Goal: Task Accomplishment & Management: Manage account settings

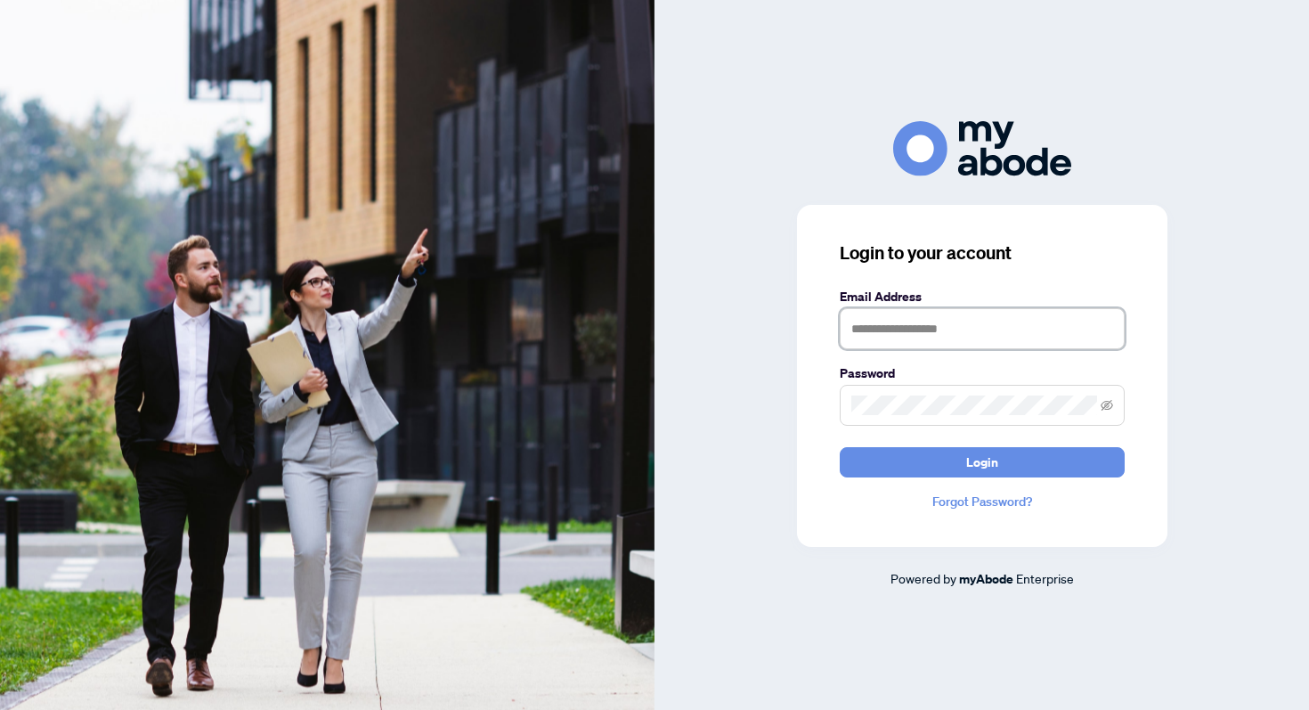
click at [884, 326] on input "text" at bounding box center [982, 328] width 285 height 41
type input "**********"
click at [840, 447] on button "Login" at bounding box center [982, 462] width 285 height 30
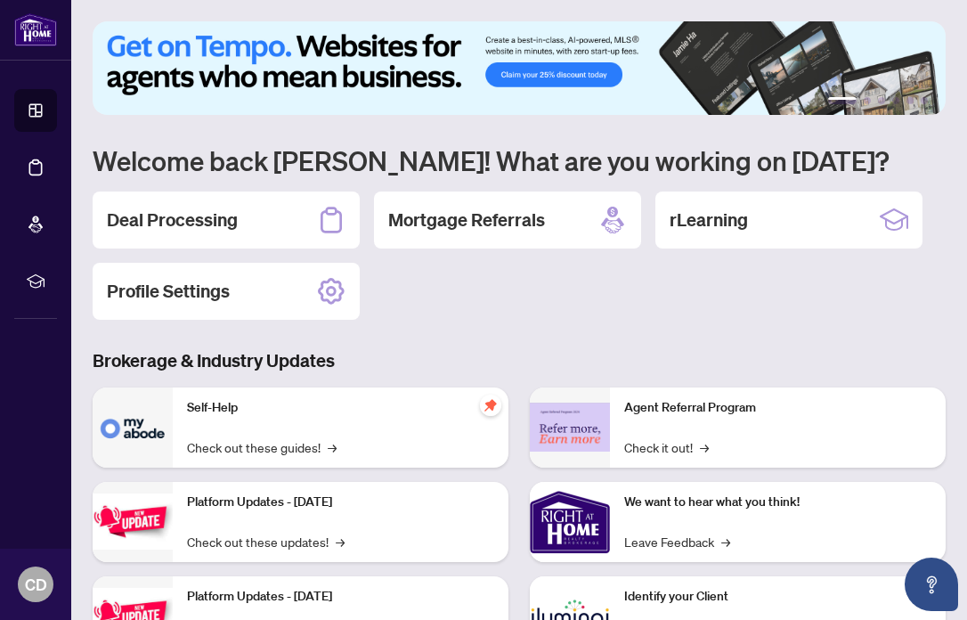
scroll to position [1, 0]
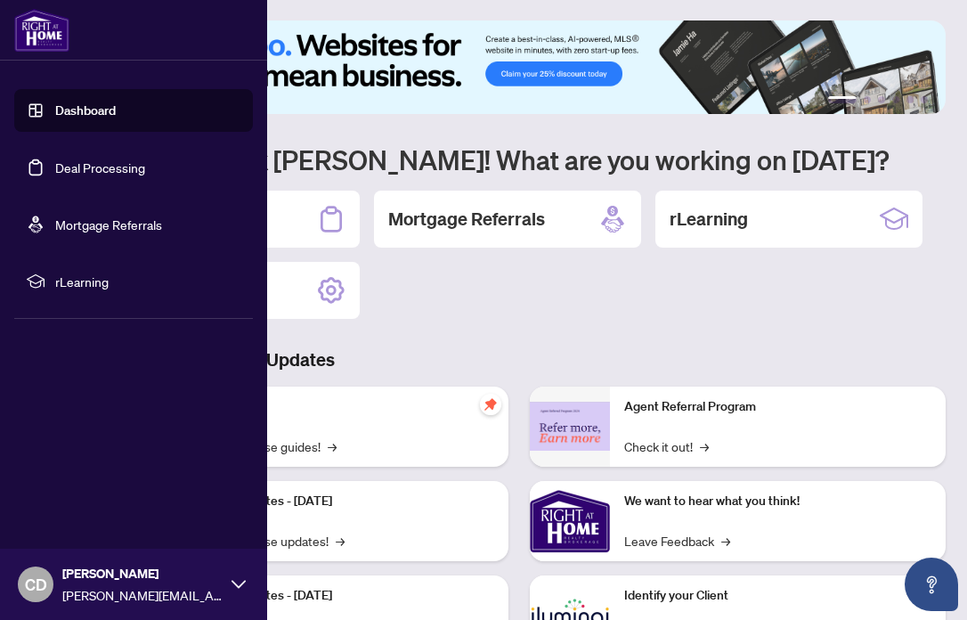
click at [70, 167] on link "Deal Processing" at bounding box center [100, 167] width 90 height 16
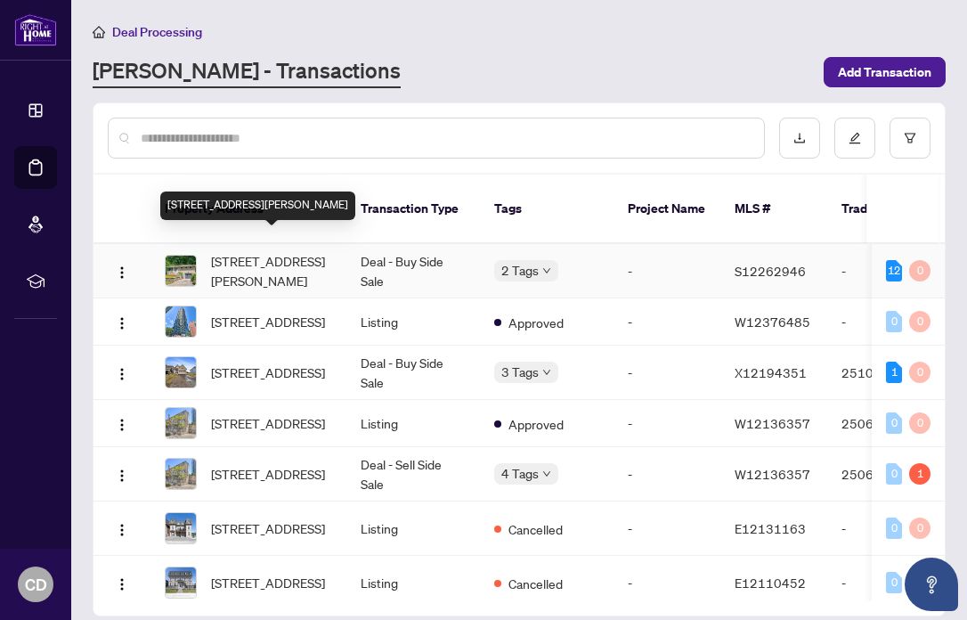
click at [315, 251] on span "[STREET_ADDRESS][PERSON_NAME]" at bounding box center [271, 270] width 121 height 39
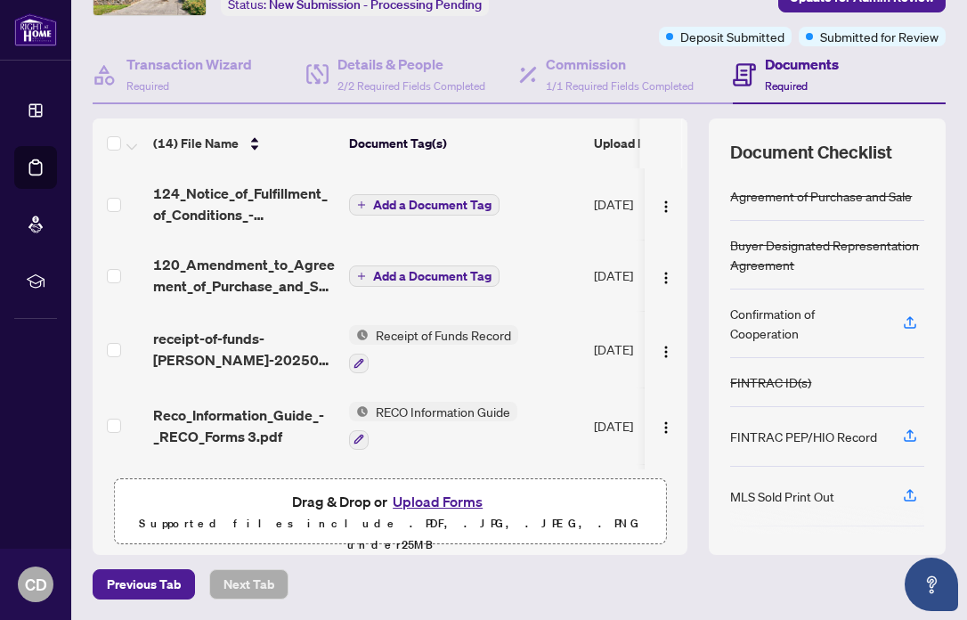
click at [455, 272] on span "Add a Document Tag" at bounding box center [432, 276] width 118 height 12
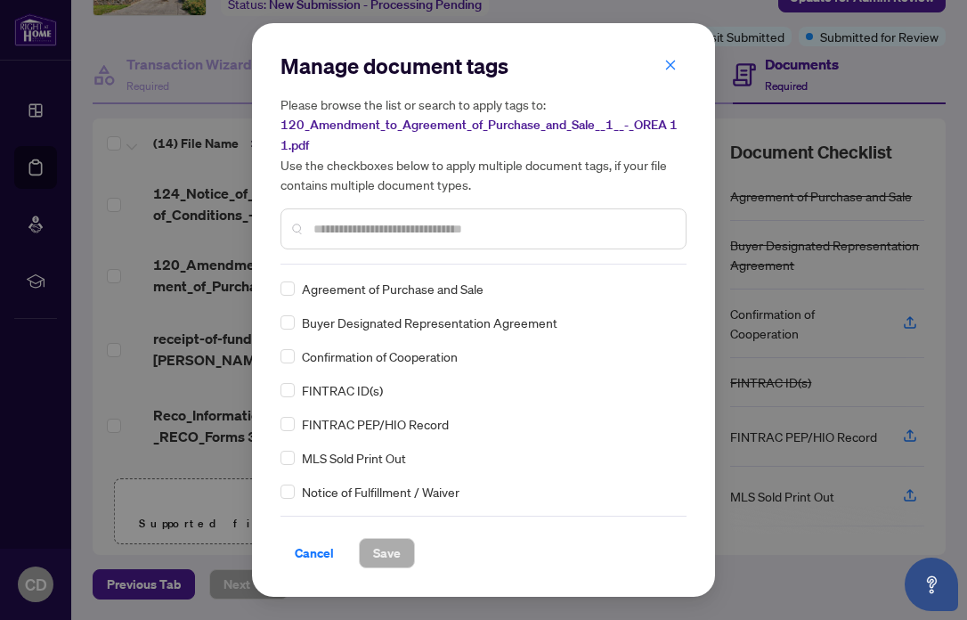
click at [432, 249] on div "Manage document tags Please browse the list or search to apply tags to: 120_Ame…" at bounding box center [483, 158] width 406 height 213
click at [418, 223] on input "text" at bounding box center [492, 229] width 358 height 20
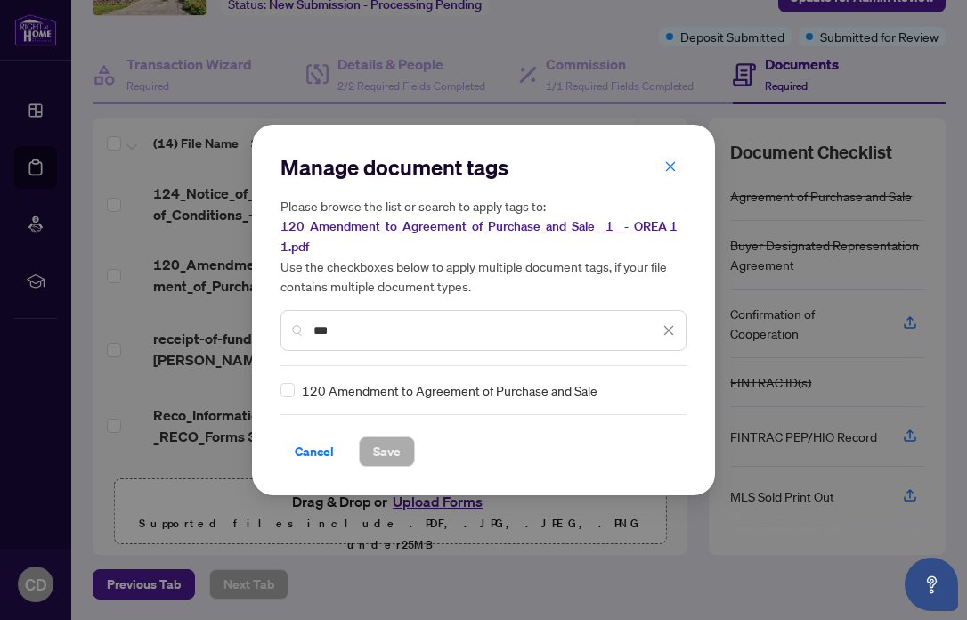
type input "***"
click at [400, 462] on button "Save" at bounding box center [387, 451] width 56 height 30
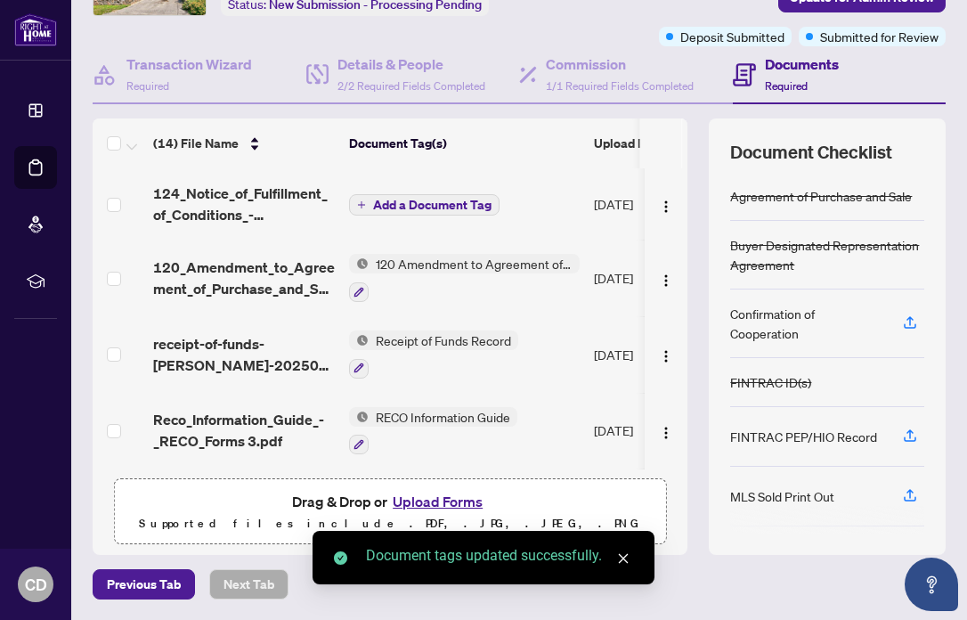
click at [407, 206] on span "Add a Document Tag" at bounding box center [432, 205] width 118 height 12
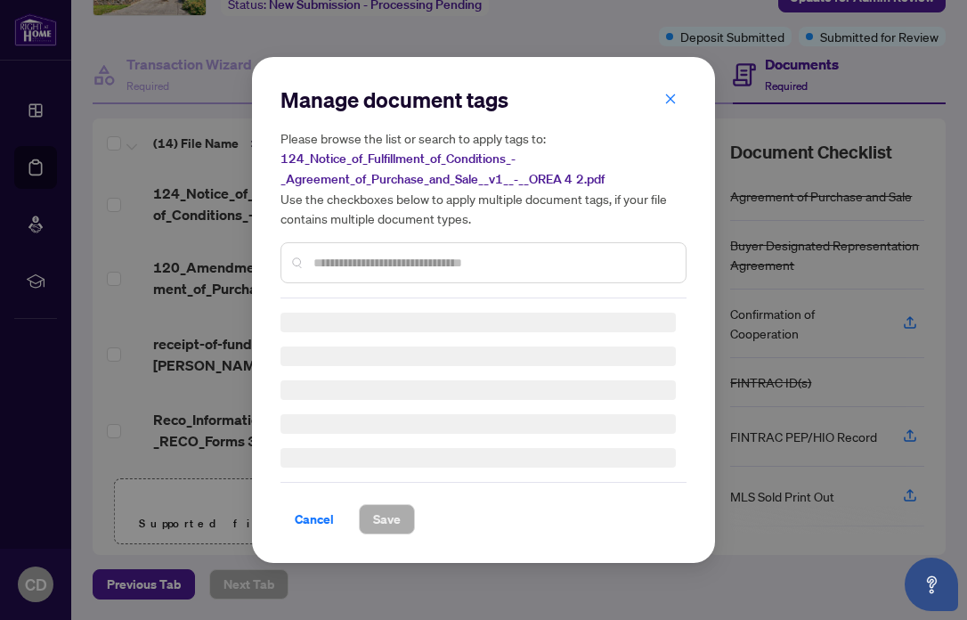
click at [318, 264] on input "text" at bounding box center [492, 263] width 358 height 20
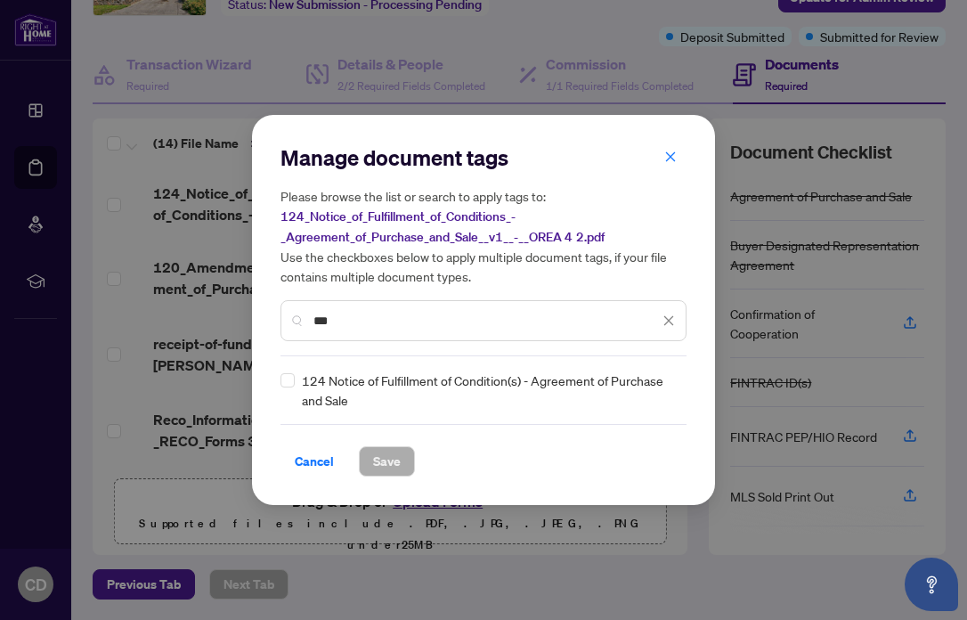
type input "***"
click at [296, 373] on div "124 Notice of Fulfillment of Condition(s) - Agreement of Purchase and Sale" at bounding box center [477, 389] width 395 height 39
click at [382, 466] on span "Save" at bounding box center [387, 461] width 28 height 28
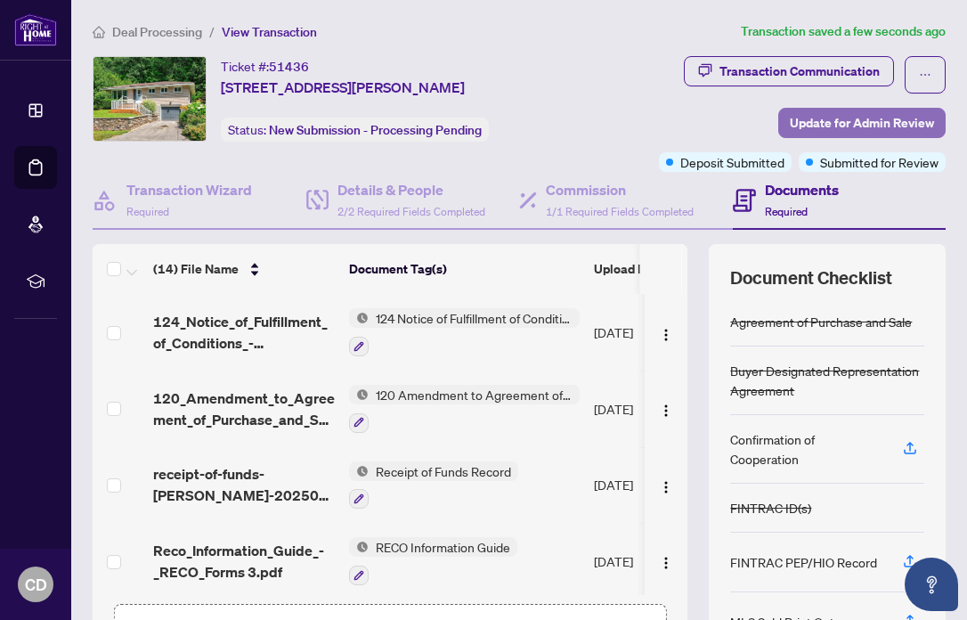
click at [849, 118] on span "Update for Admin Review" at bounding box center [862, 123] width 144 height 28
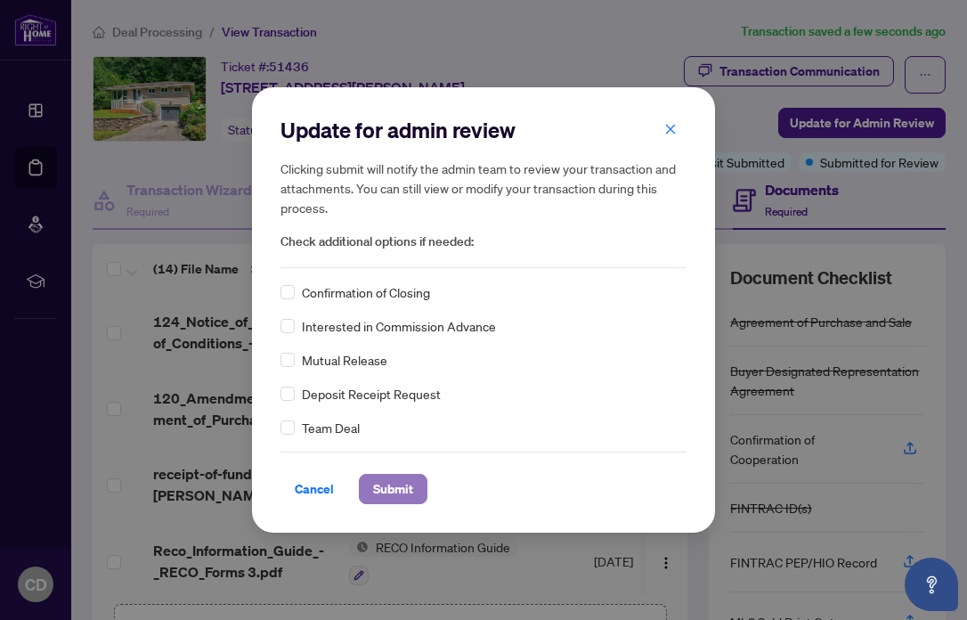
click at [394, 490] on span "Submit" at bounding box center [393, 489] width 40 height 28
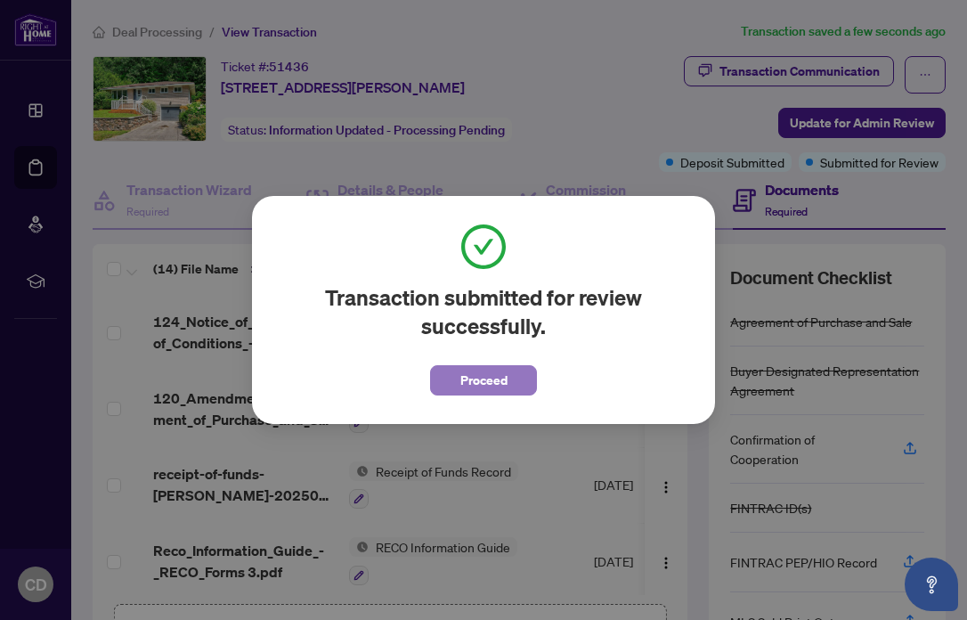
click at [477, 376] on span "Proceed" at bounding box center [483, 380] width 47 height 28
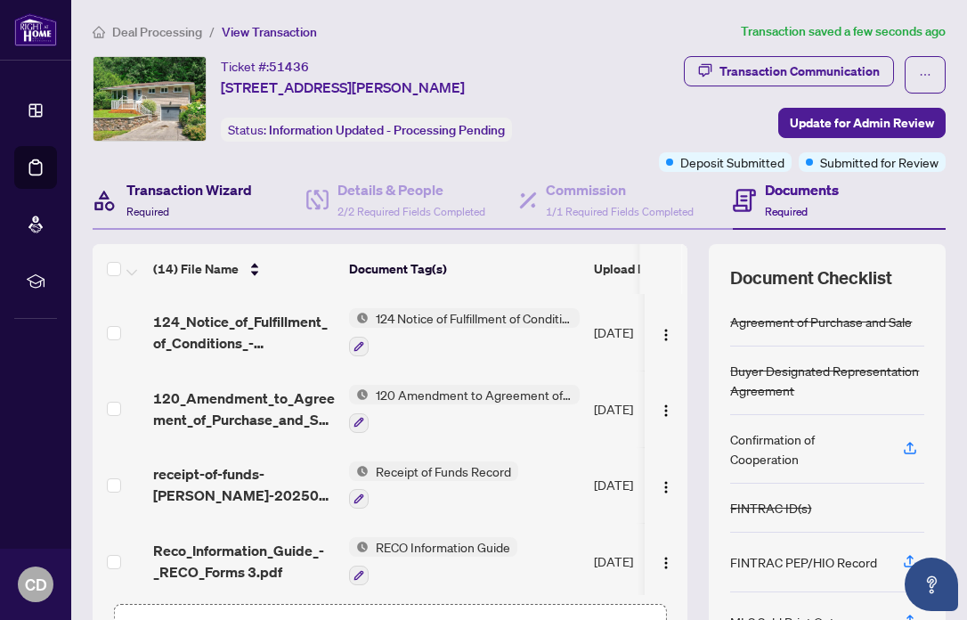
click at [183, 199] on h4 "Transaction Wizard" at bounding box center [189, 189] width 126 height 21
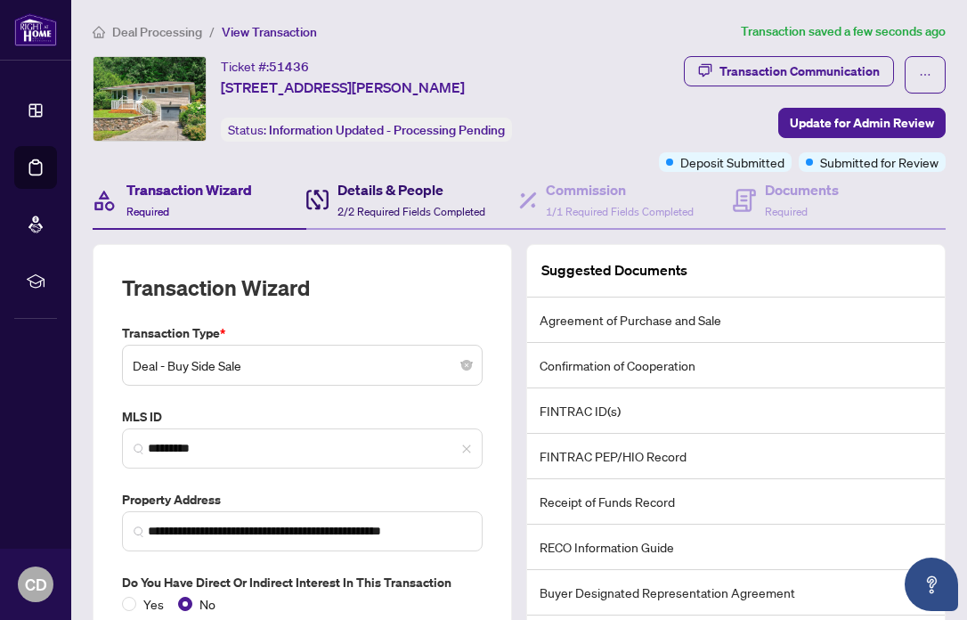
click at [346, 195] on h4 "Details & People" at bounding box center [411, 189] width 148 height 21
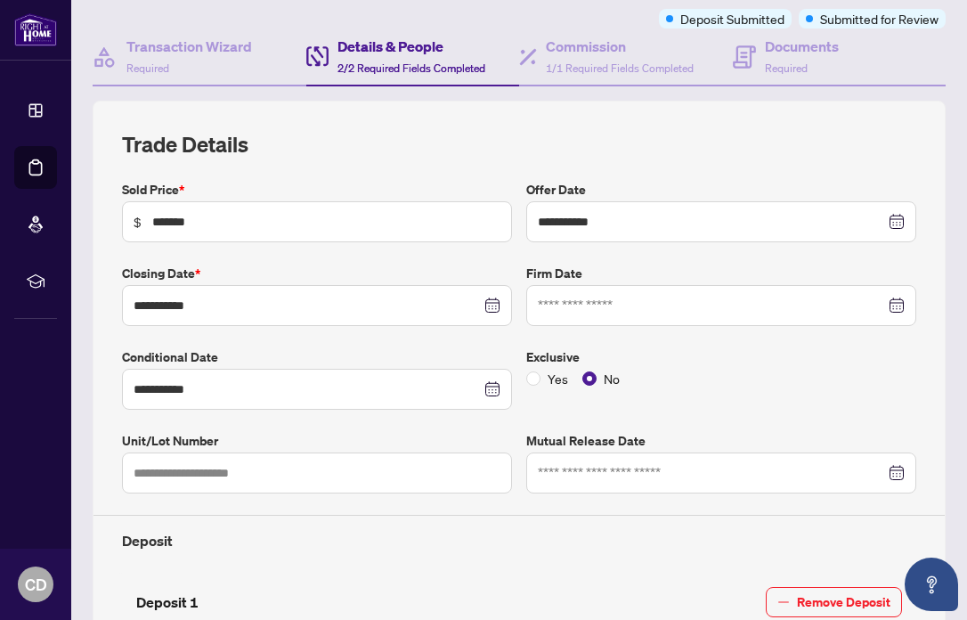
scroll to position [144, 0]
click at [904, 304] on div at bounding box center [721, 305] width 367 height 20
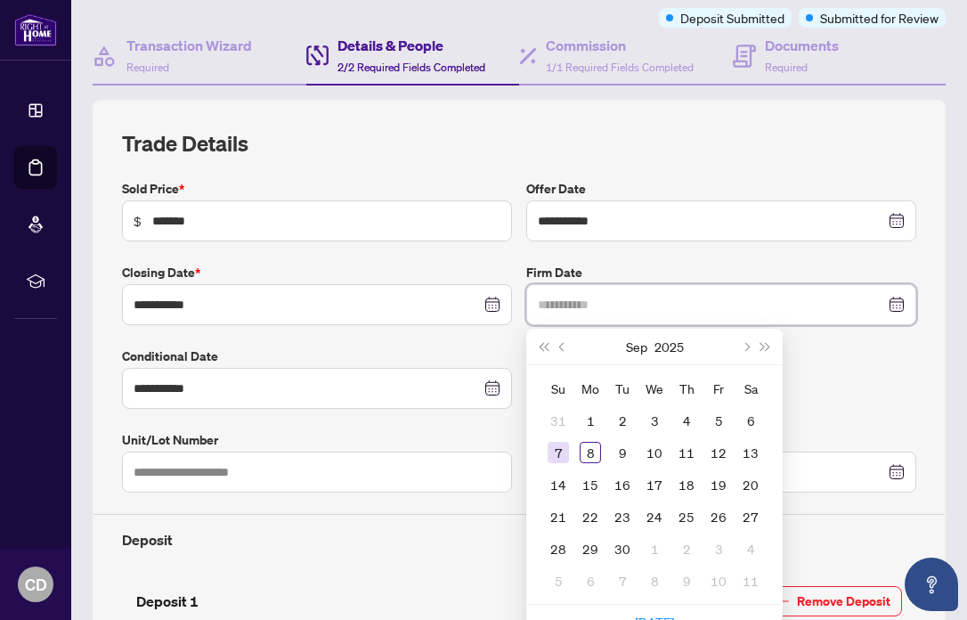
type input "**********"
click at [557, 454] on div "7" at bounding box center [558, 452] width 21 height 21
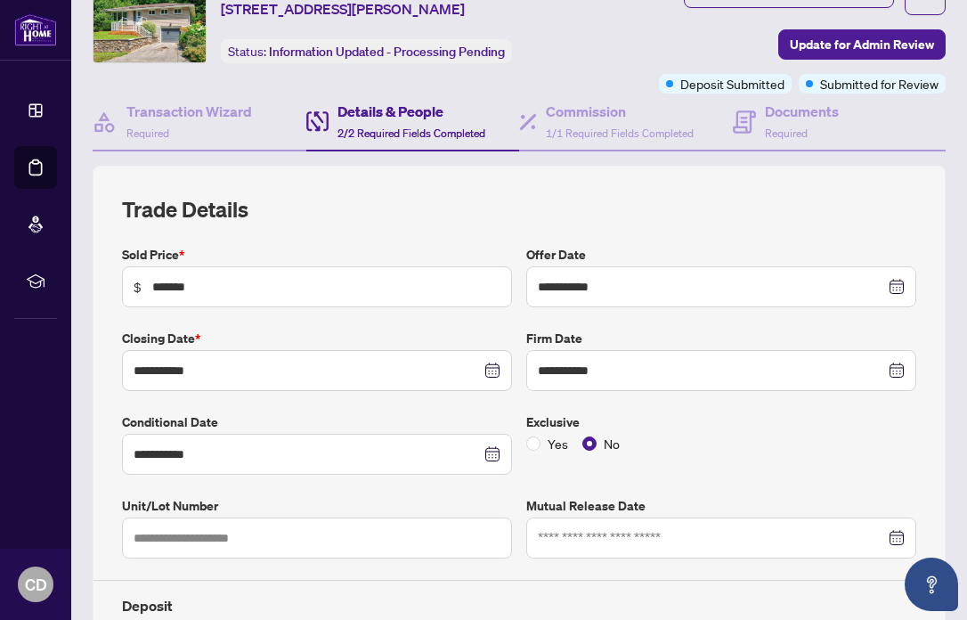
scroll to position [0, 0]
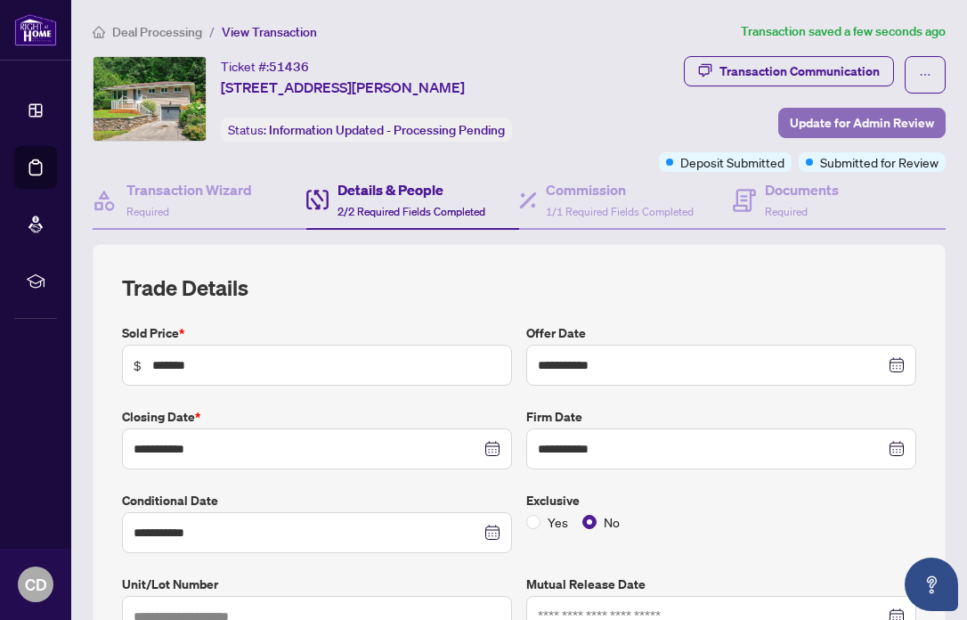
click at [851, 114] on span "Update for Admin Review" at bounding box center [862, 123] width 144 height 28
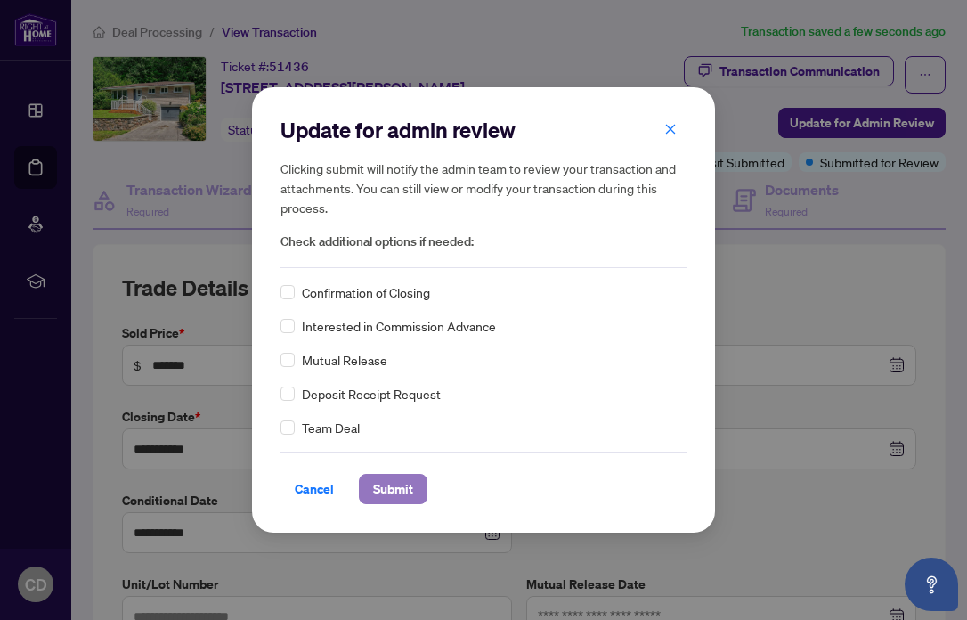
click at [394, 500] on span "Submit" at bounding box center [393, 489] width 40 height 28
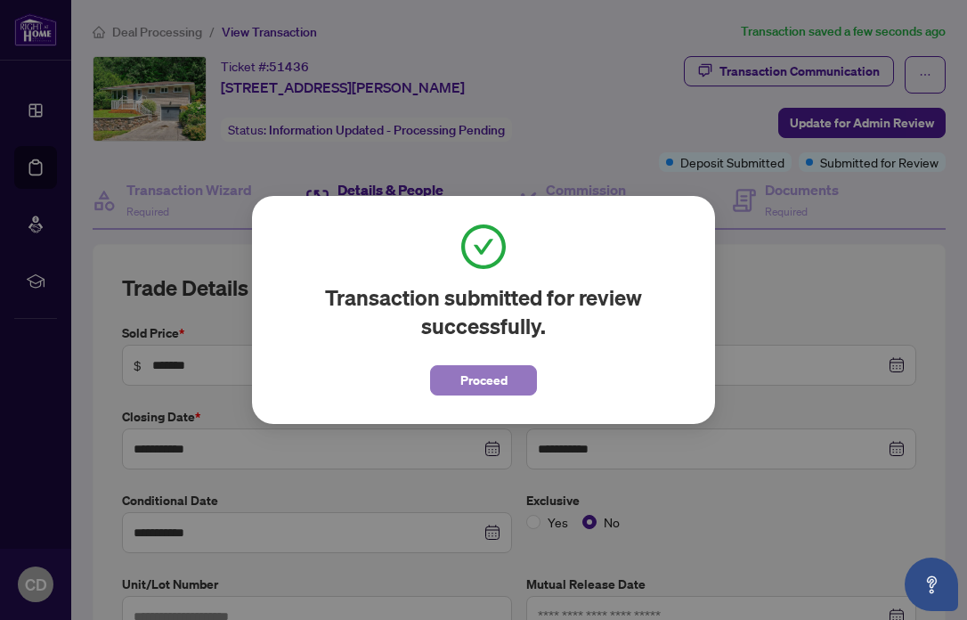
click at [500, 374] on span "Proceed" at bounding box center [483, 380] width 47 height 28
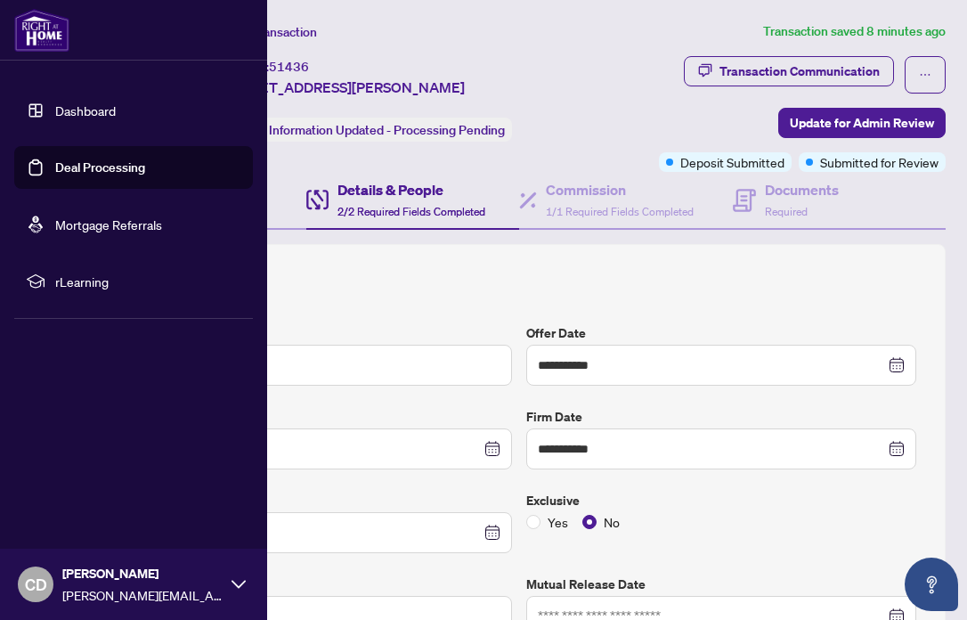
click at [89, 108] on link "Dashboard" at bounding box center [85, 110] width 61 height 16
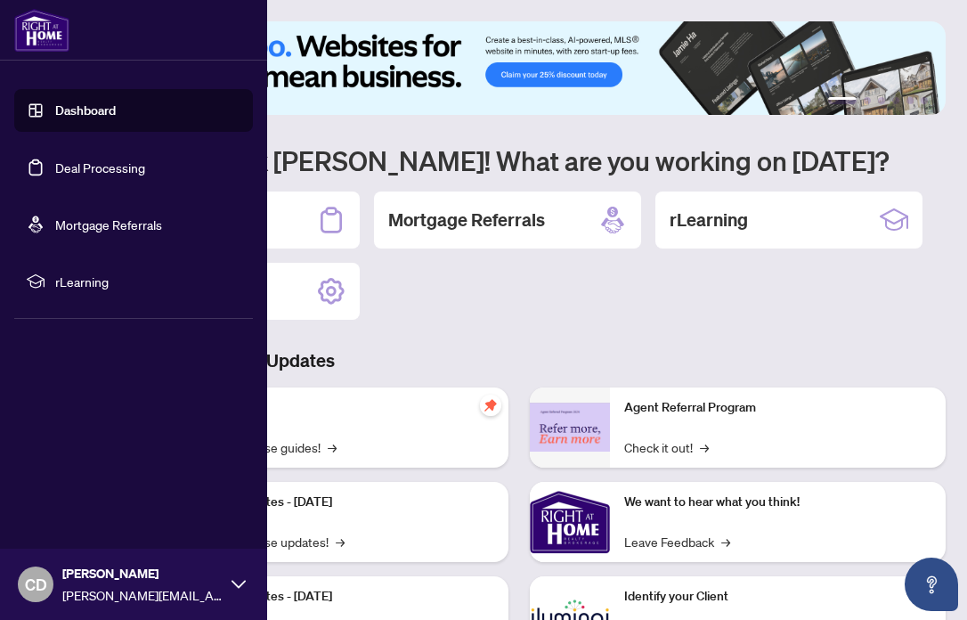
click at [84, 160] on link "Deal Processing" at bounding box center [100, 167] width 90 height 16
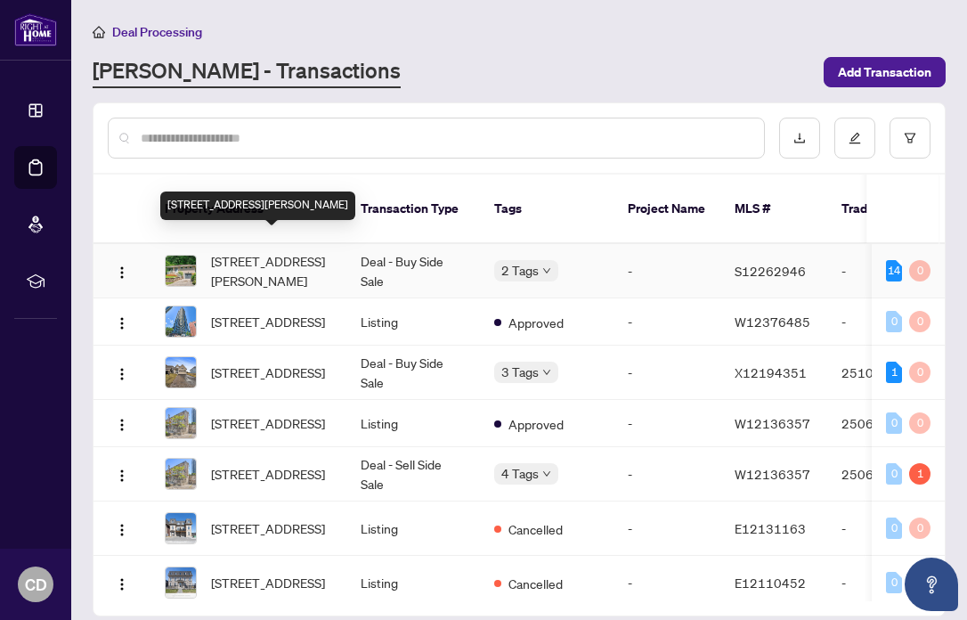
click at [288, 251] on span "[STREET_ADDRESS][PERSON_NAME]" at bounding box center [271, 270] width 121 height 39
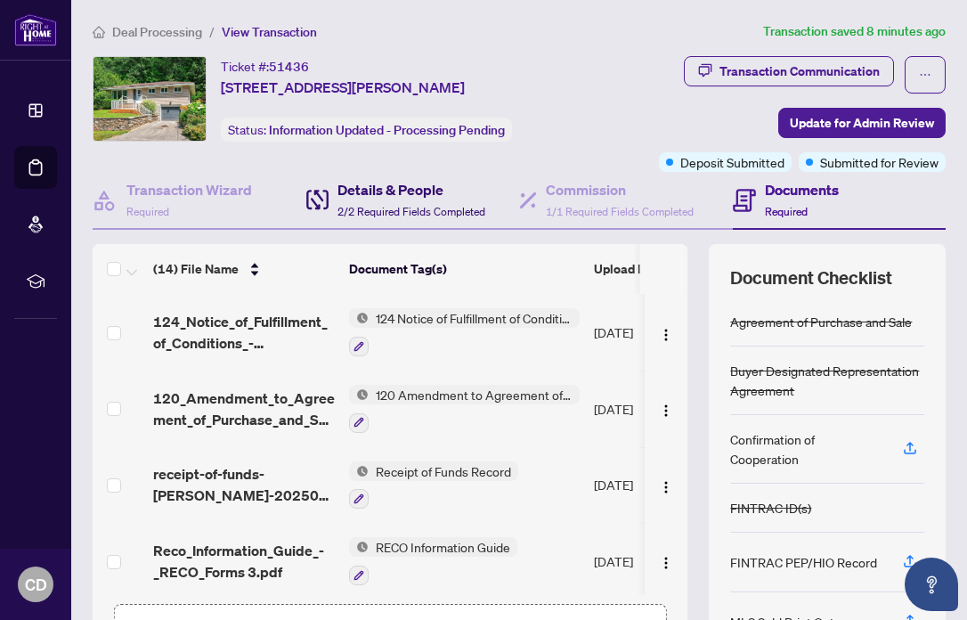
click at [354, 212] on span "2/2 Required Fields Completed" at bounding box center [411, 211] width 148 height 13
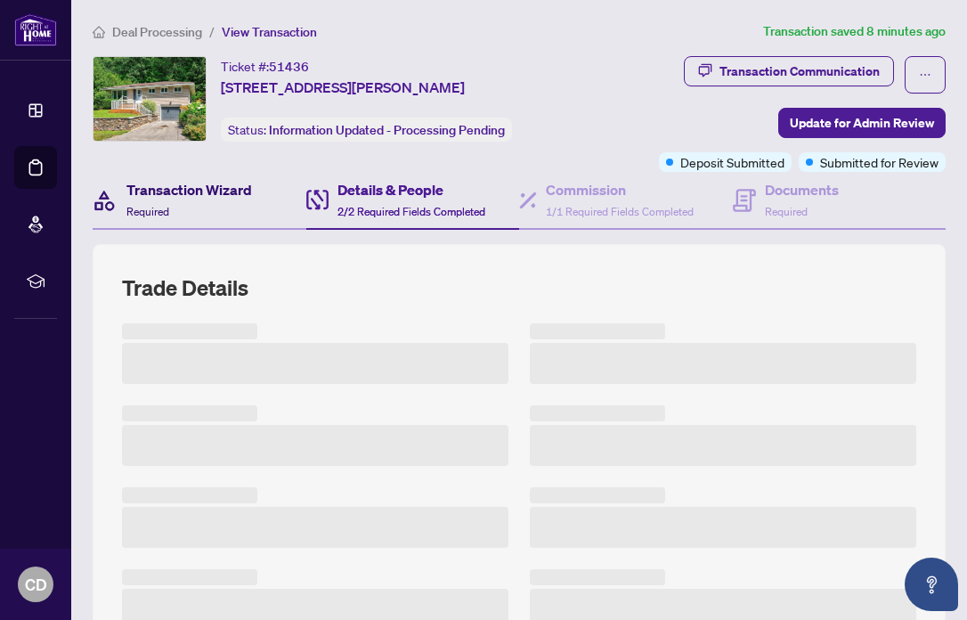
click at [223, 199] on div "Transaction Wizard Required" at bounding box center [189, 200] width 126 height 42
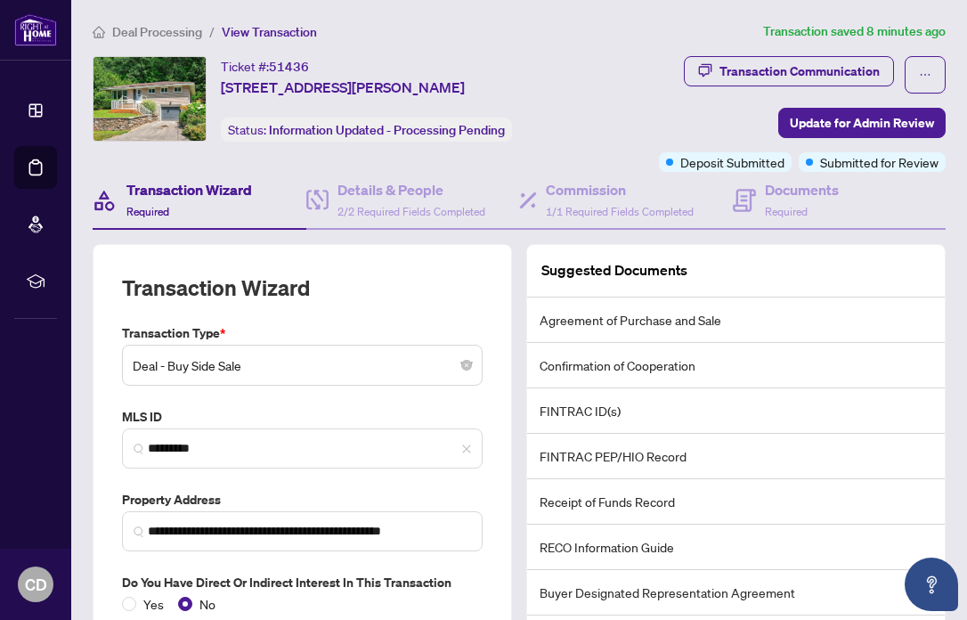
click at [205, 176] on div "Transaction Wizard Required" at bounding box center [200, 201] width 214 height 58
click at [378, 195] on h4 "Details & People" at bounding box center [411, 189] width 148 height 21
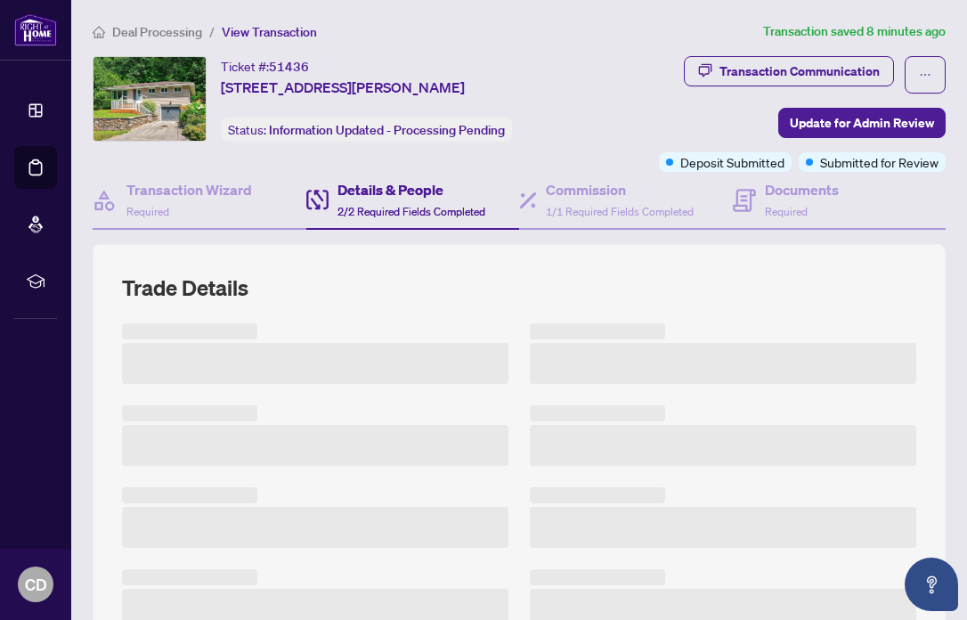
click at [302, 353] on h3 at bounding box center [315, 363] width 386 height 41
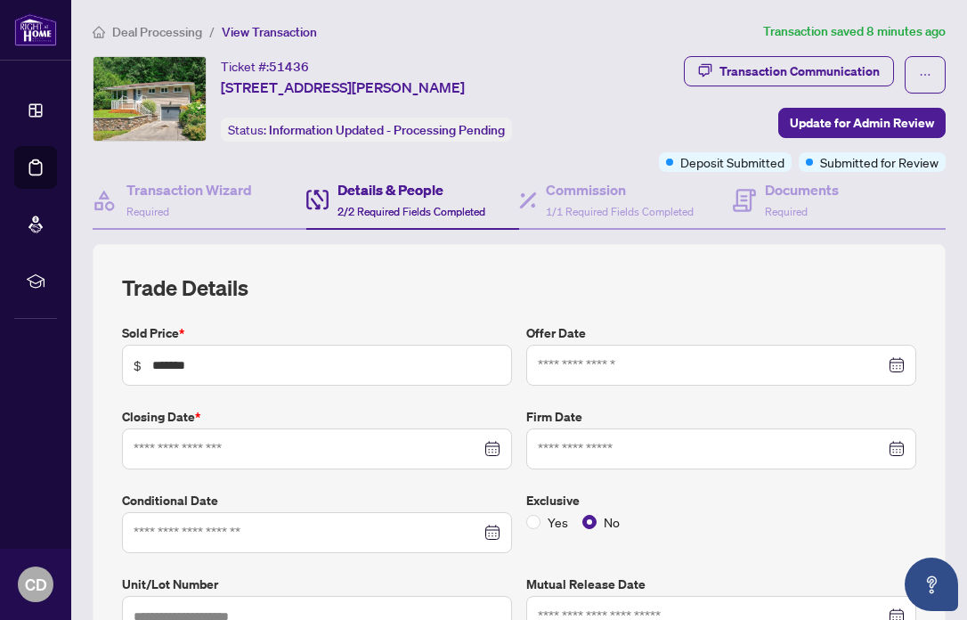
type input "**********"
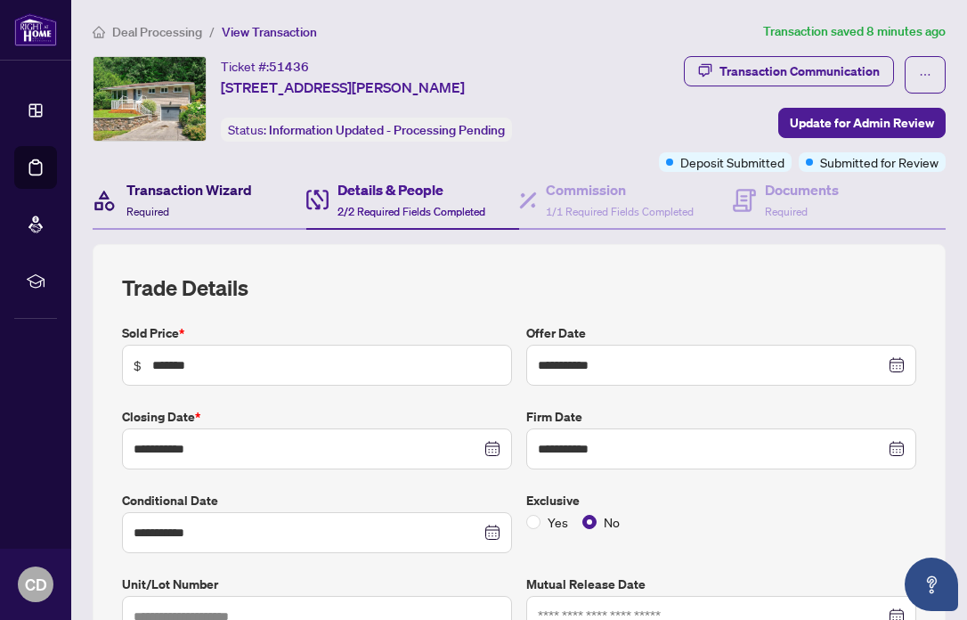
click at [240, 184] on h4 "Transaction Wizard" at bounding box center [189, 189] width 126 height 21
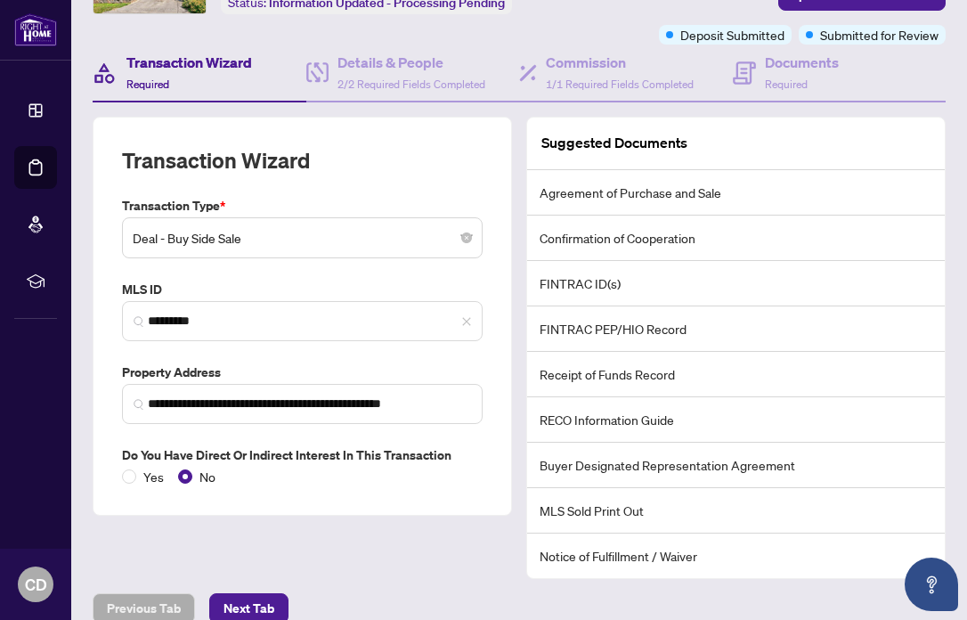
scroll to position [151, 0]
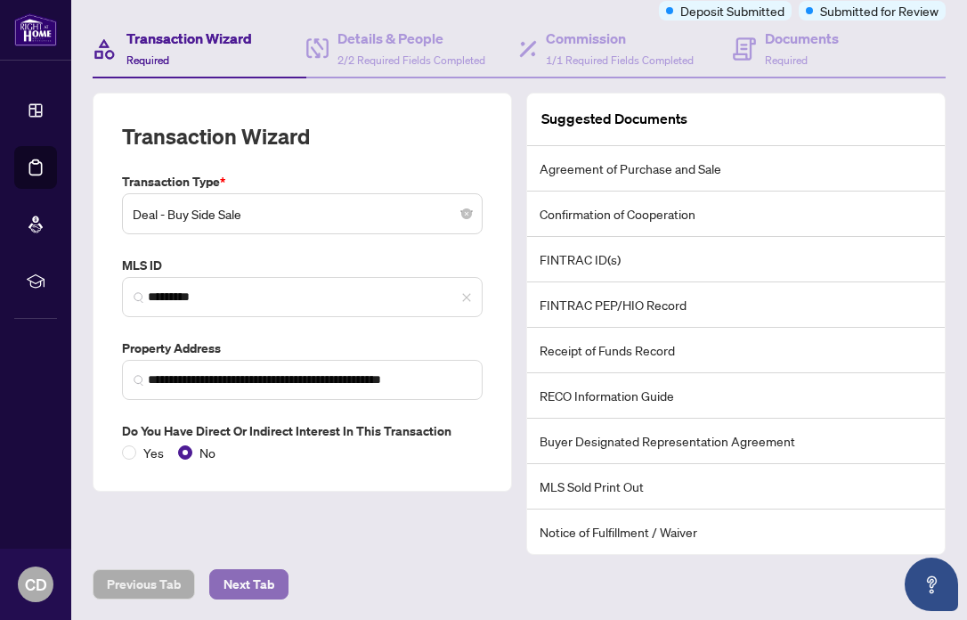
click at [255, 589] on span "Next Tab" at bounding box center [248, 584] width 51 height 28
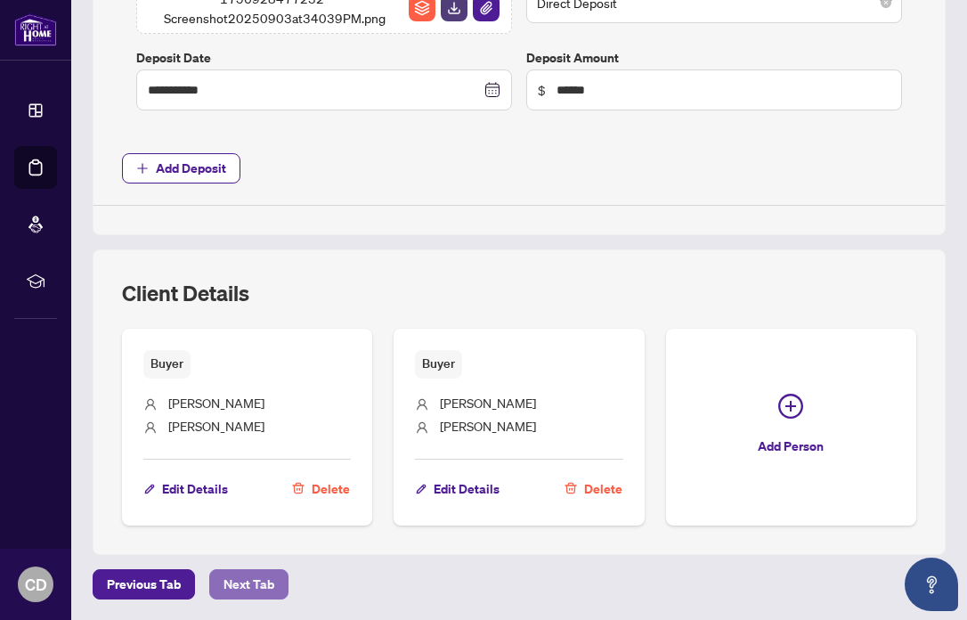
click at [248, 589] on span "Next Tab" at bounding box center [248, 584] width 51 height 28
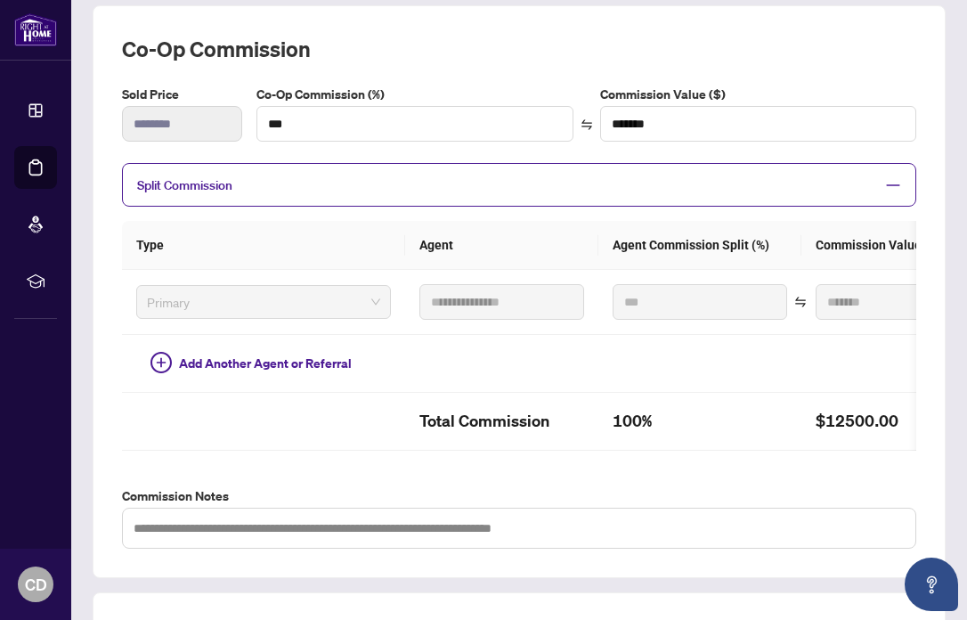
scroll to position [556, 0]
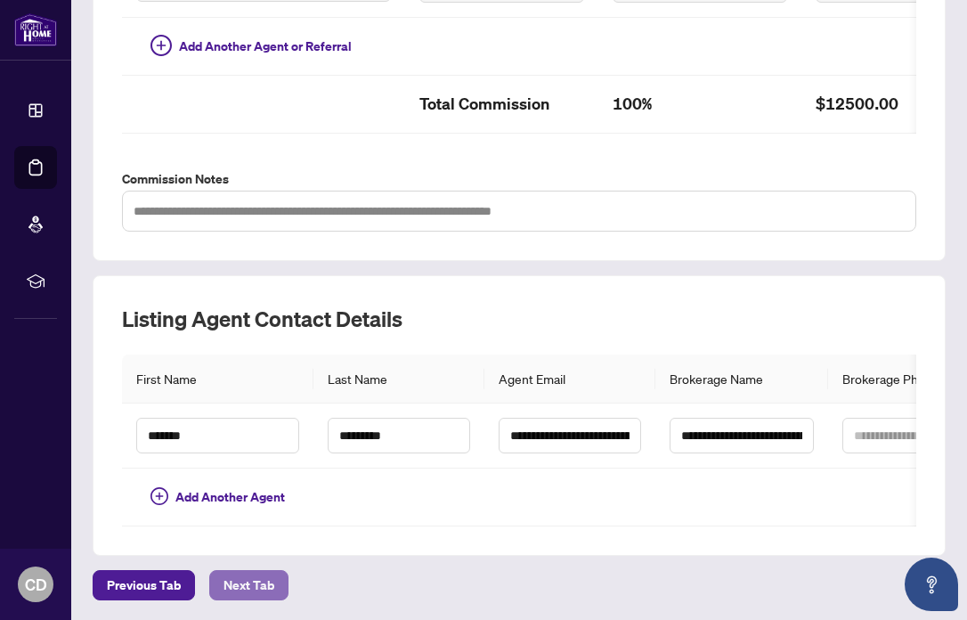
click at [248, 589] on span "Next Tab" at bounding box center [248, 585] width 51 height 28
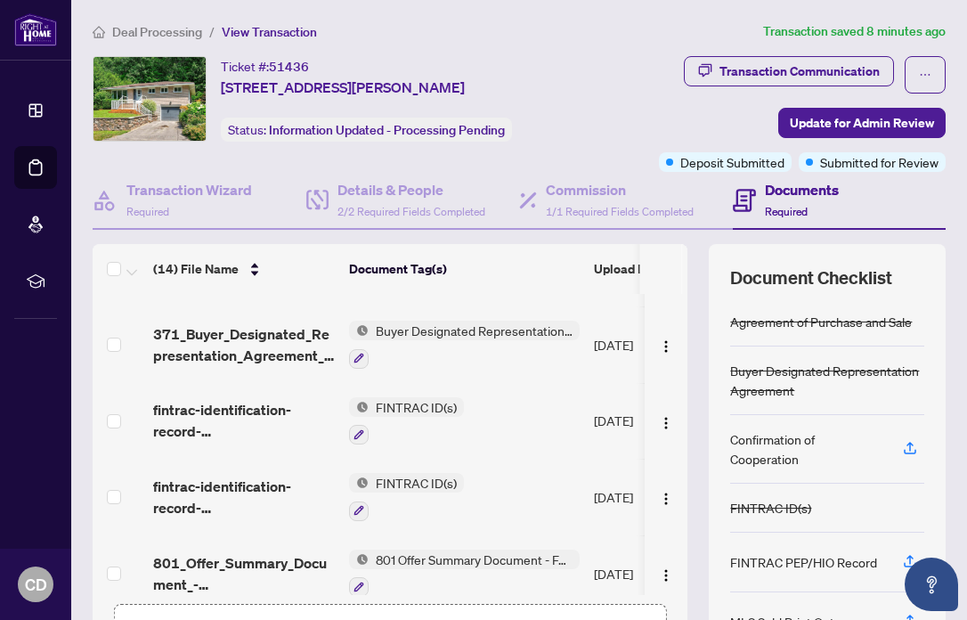
scroll to position [296, 0]
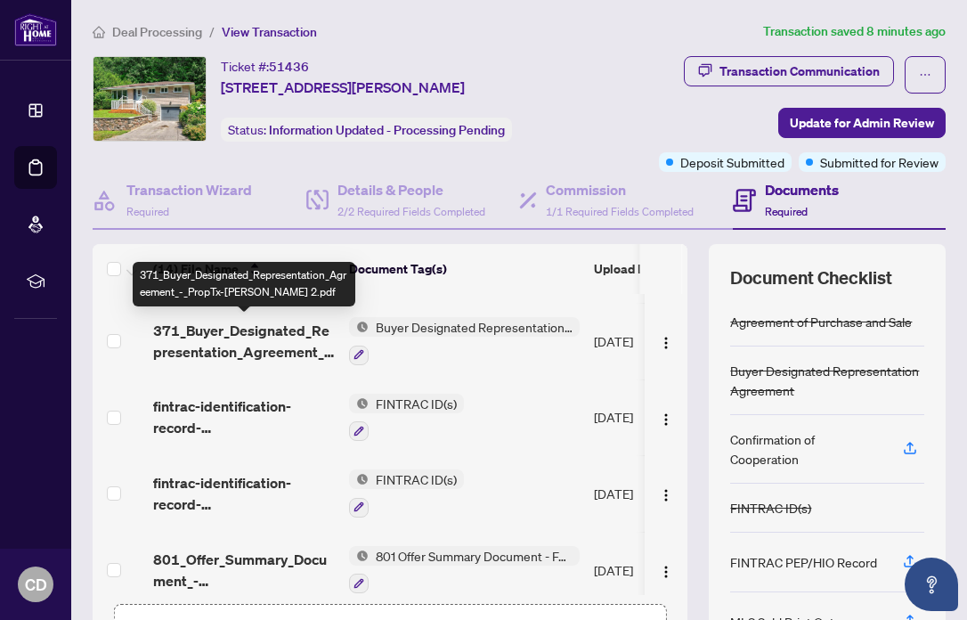
click at [297, 345] on span "371_Buyer_Designated_Representation_Agreement_-_PropTx-[PERSON_NAME] 2.pdf" at bounding box center [244, 341] width 182 height 43
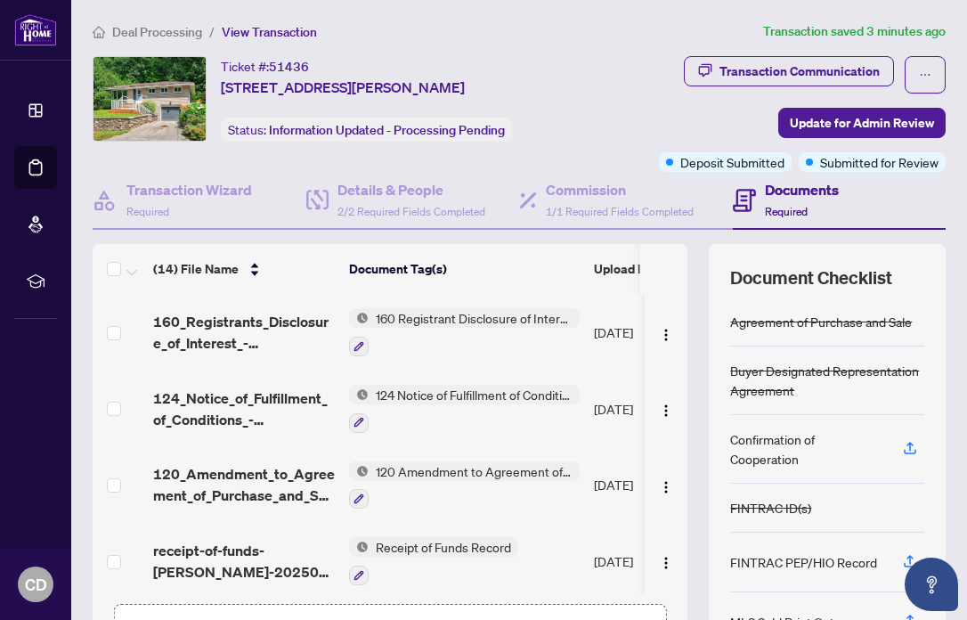
click at [460, 318] on span "160 Registrant Disclosure of Interest - Acquisition ofProperty" at bounding box center [474, 318] width 211 height 20
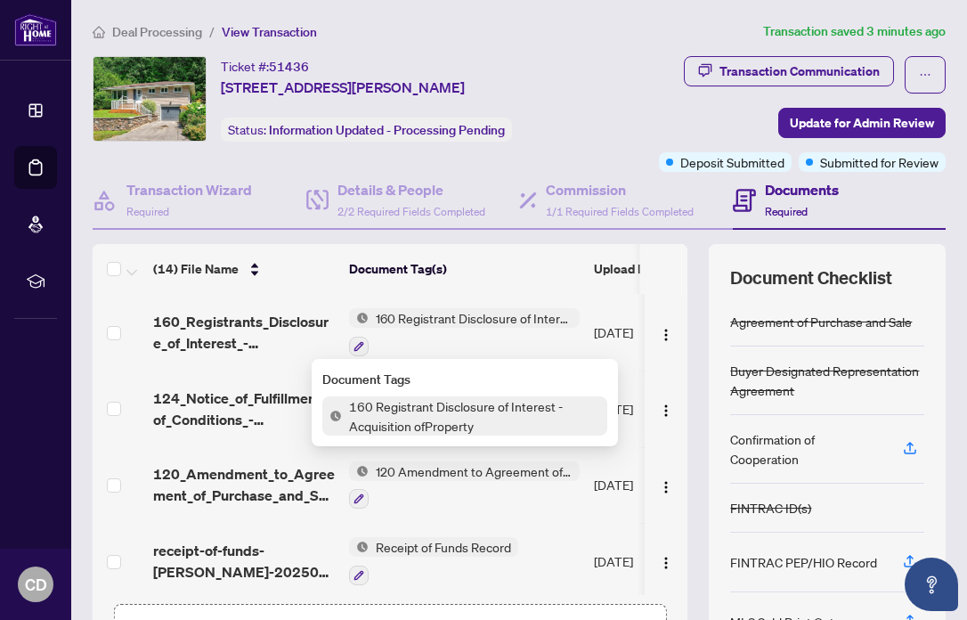
click at [451, 415] on span "160 Registrant Disclosure of Interest - Acquisition ofProperty" at bounding box center [474, 415] width 265 height 39
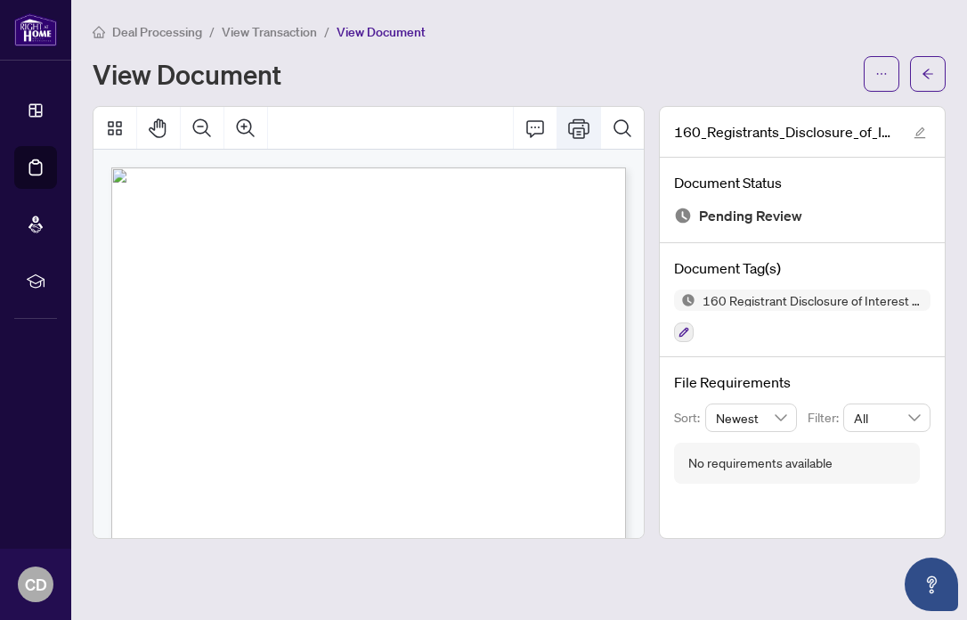
click at [573, 126] on icon "Print" at bounding box center [578, 128] width 21 height 21
